Goal: Transaction & Acquisition: Purchase product/service

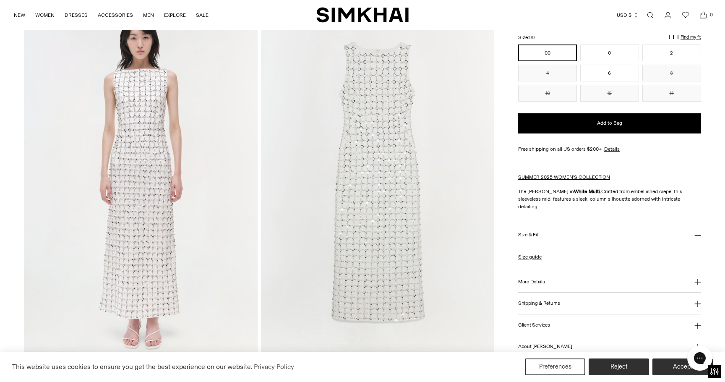
scroll to position [760, 0]
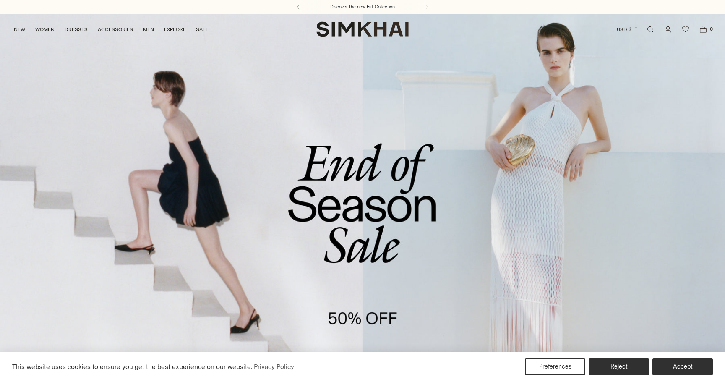
click at [393, 276] on link "/collections/sale" at bounding box center [362, 222] width 725 height 416
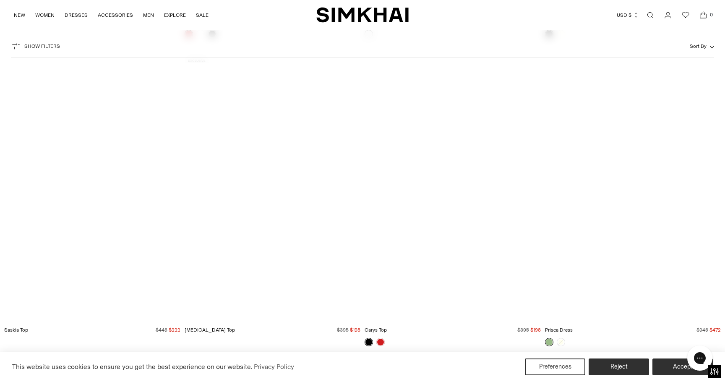
scroll to position [19957, 0]
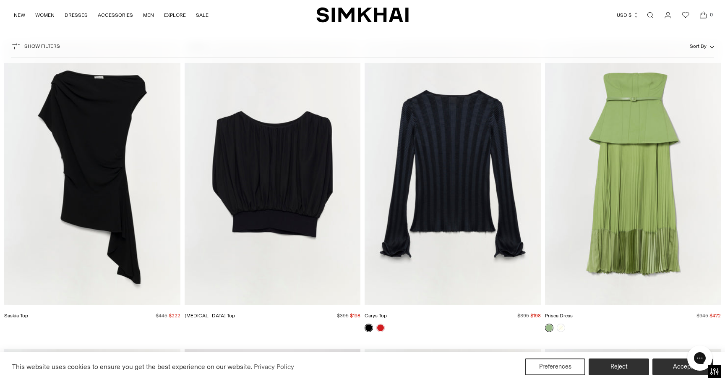
click at [0, 0] on img "Prisca Dress" at bounding box center [0, 0] width 0 height 0
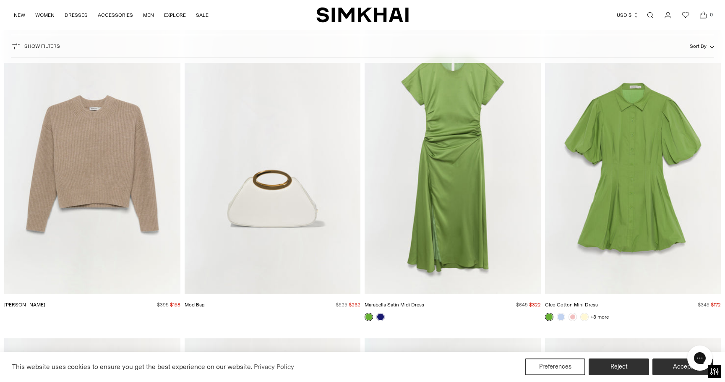
scroll to position [21189, 0]
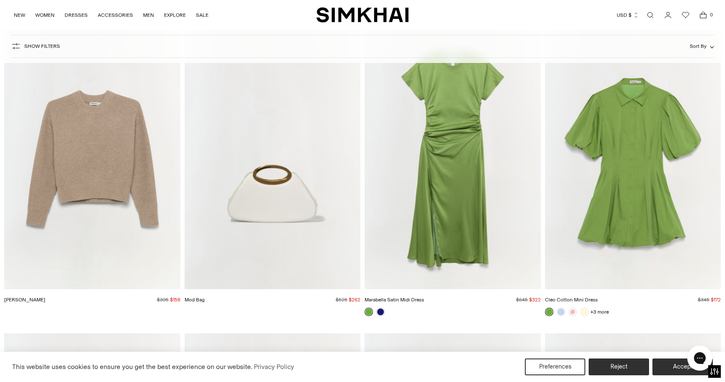
click at [0, 0] on img "Marabella Satin Midi Dress" at bounding box center [0, 0] width 0 height 0
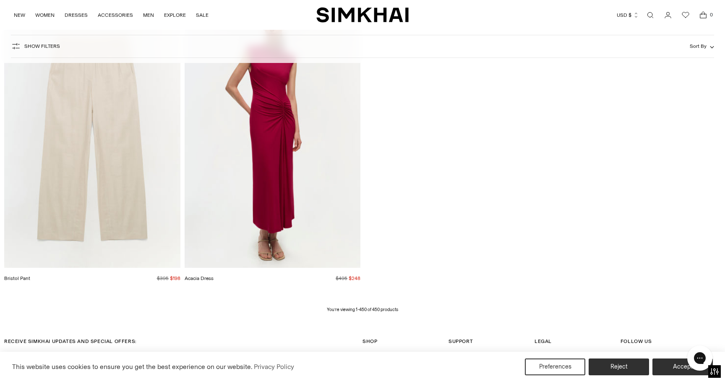
scroll to position [34442, 0]
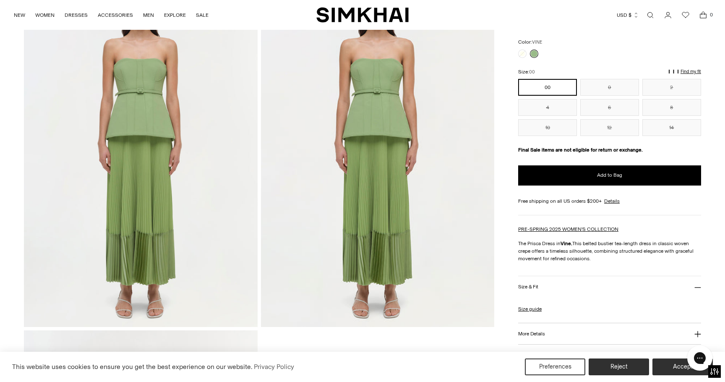
scroll to position [787, 0]
